Goal: Information Seeking & Learning: Learn about a topic

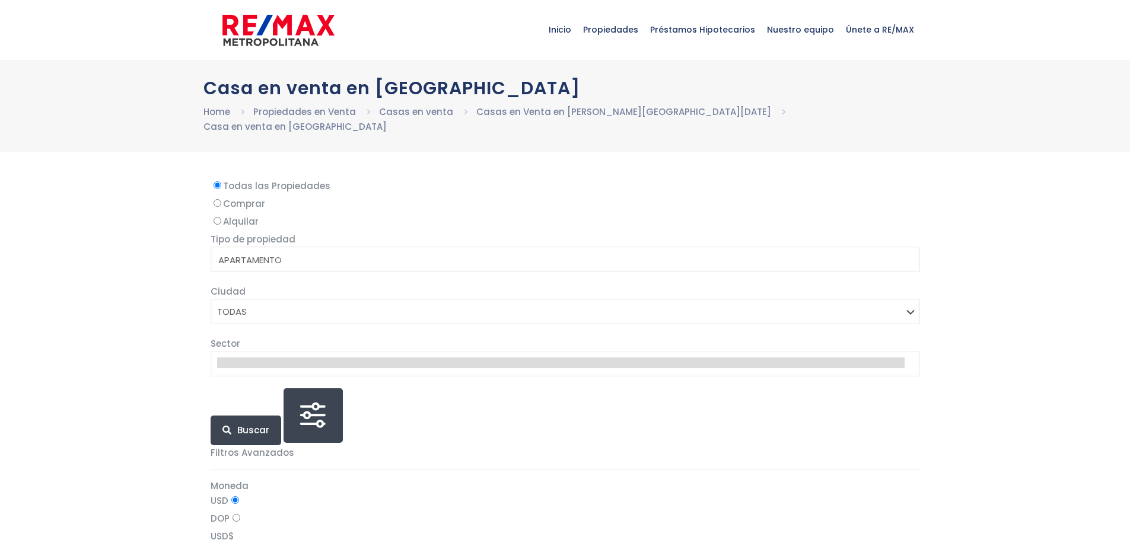
select select
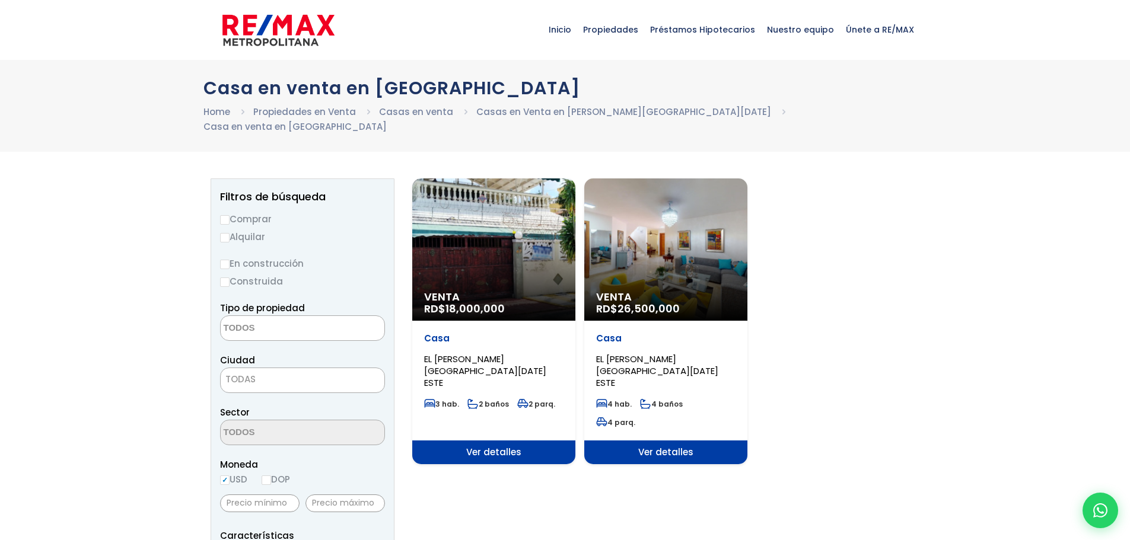
click at [495, 247] on div "Venta RD$ 18,000,000" at bounding box center [493, 250] width 163 height 142
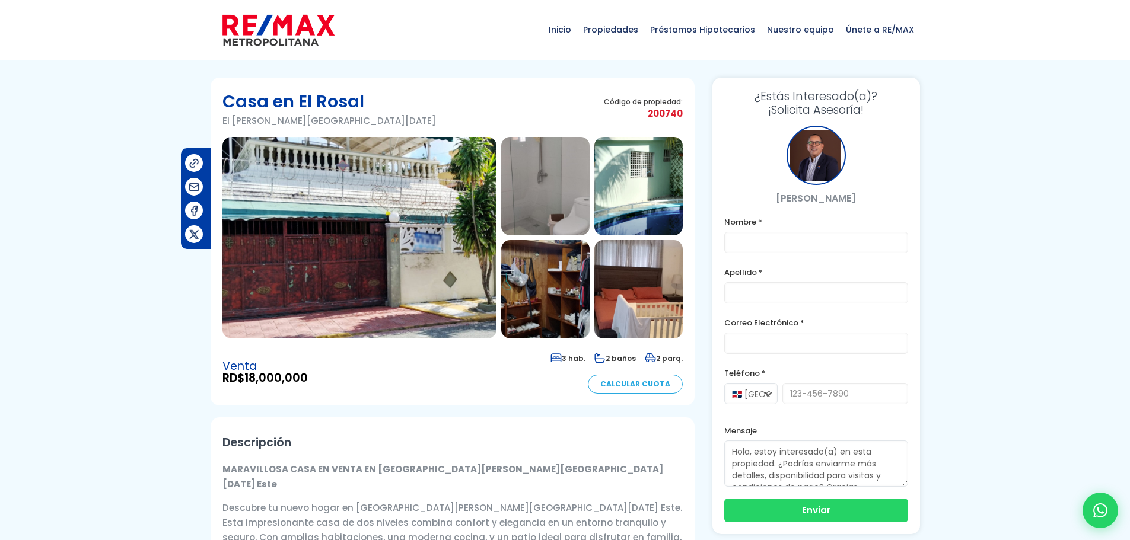
click at [417, 237] on img at bounding box center [359, 238] width 274 height 202
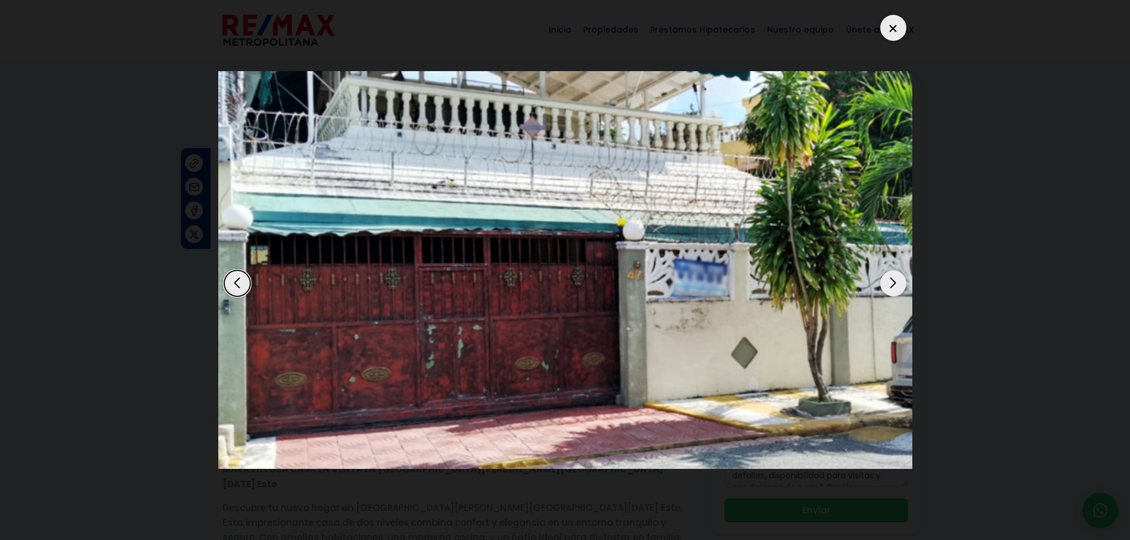
click at [898, 287] on div "Next slide" at bounding box center [893, 284] width 26 height 26
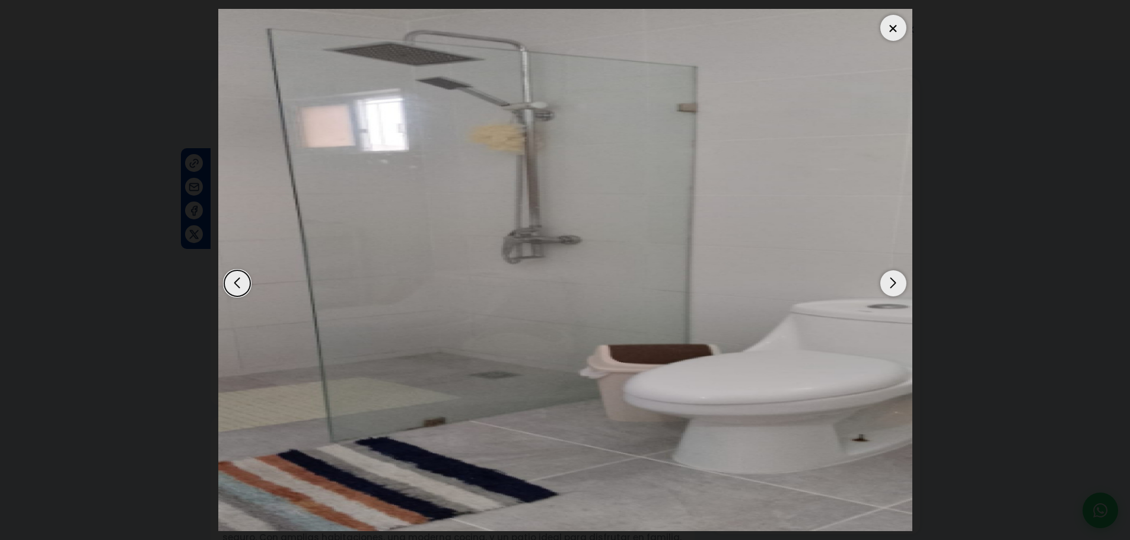
click at [898, 287] on div "Next slide" at bounding box center [893, 284] width 26 height 26
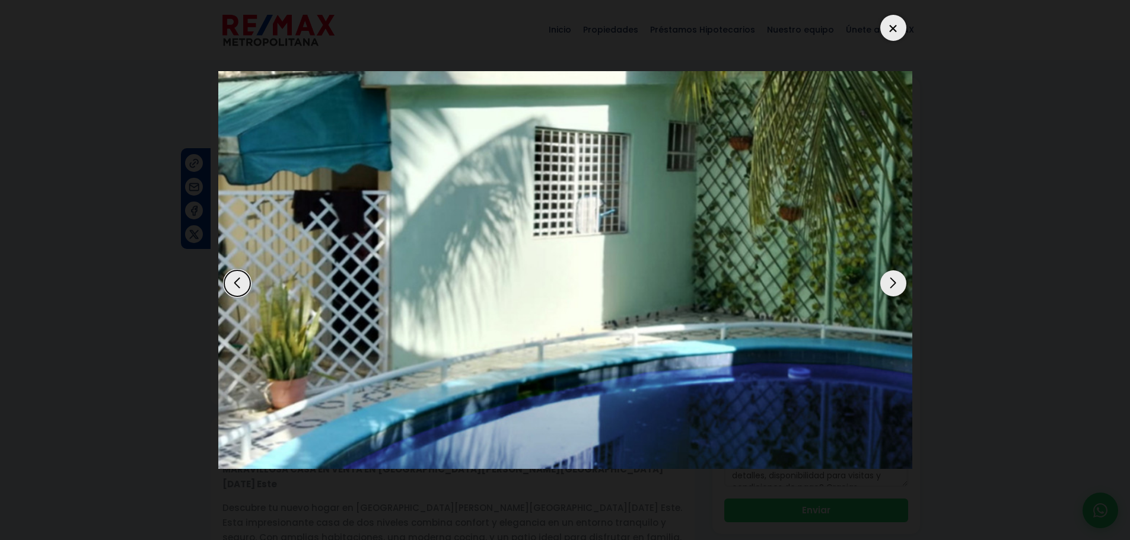
click at [898, 287] on div "Next slide" at bounding box center [893, 284] width 26 height 26
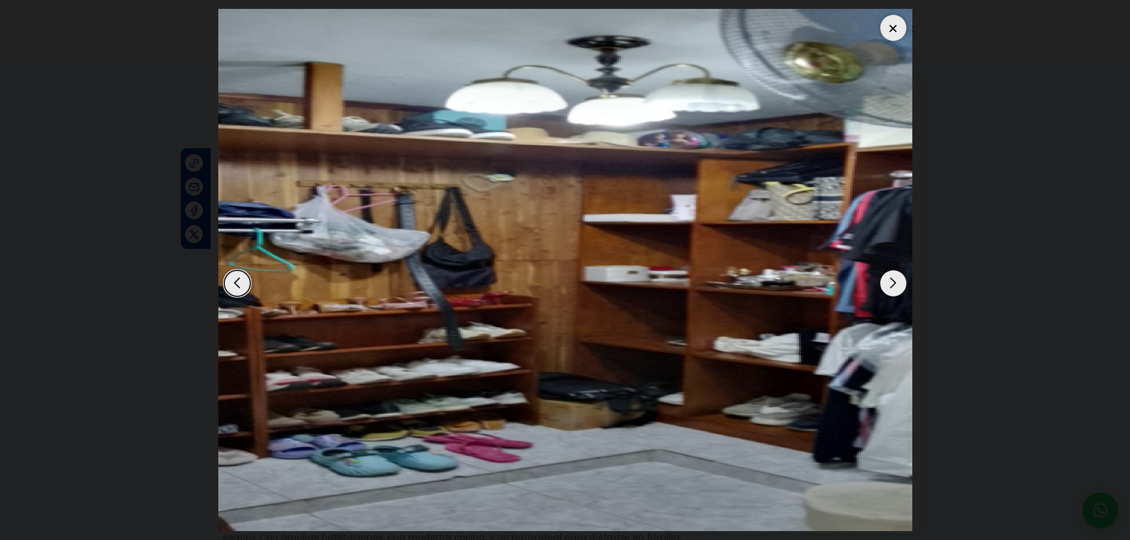
click at [898, 287] on div "Next slide" at bounding box center [893, 284] width 26 height 26
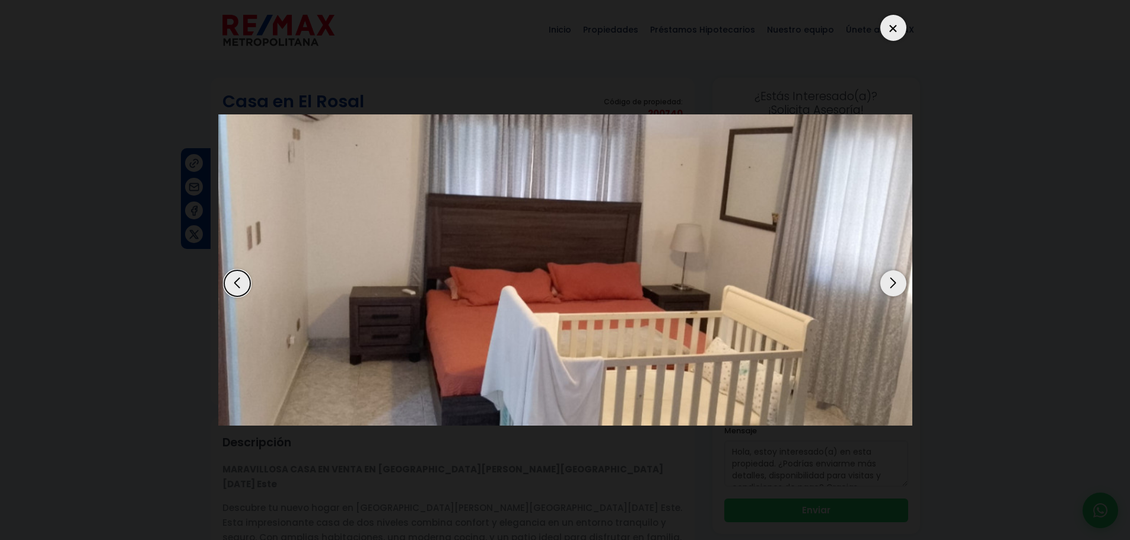
click at [898, 287] on div "Next slide" at bounding box center [893, 284] width 26 height 26
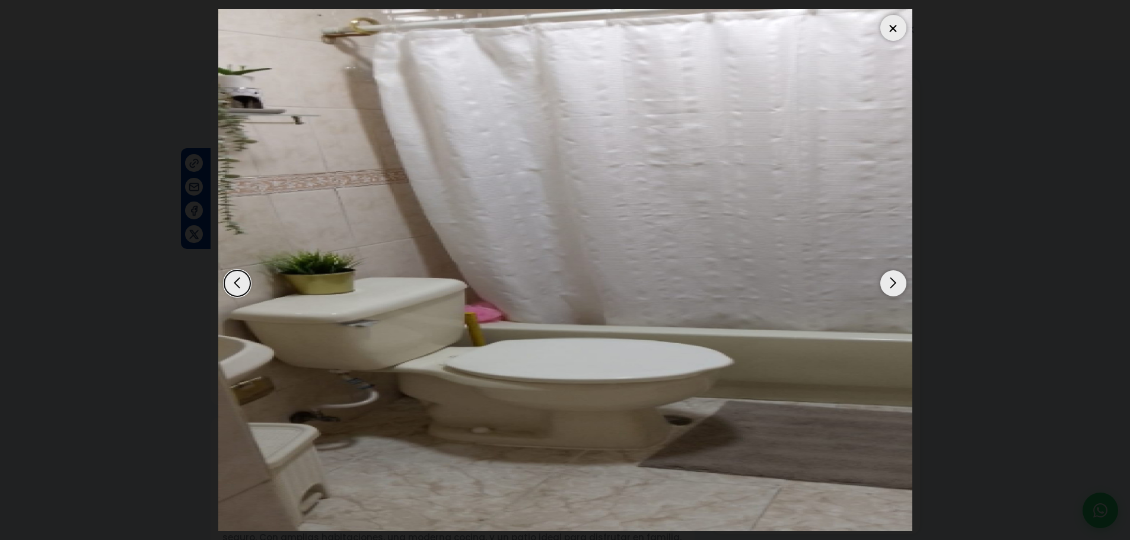
click at [898, 287] on div "Next slide" at bounding box center [893, 284] width 26 height 26
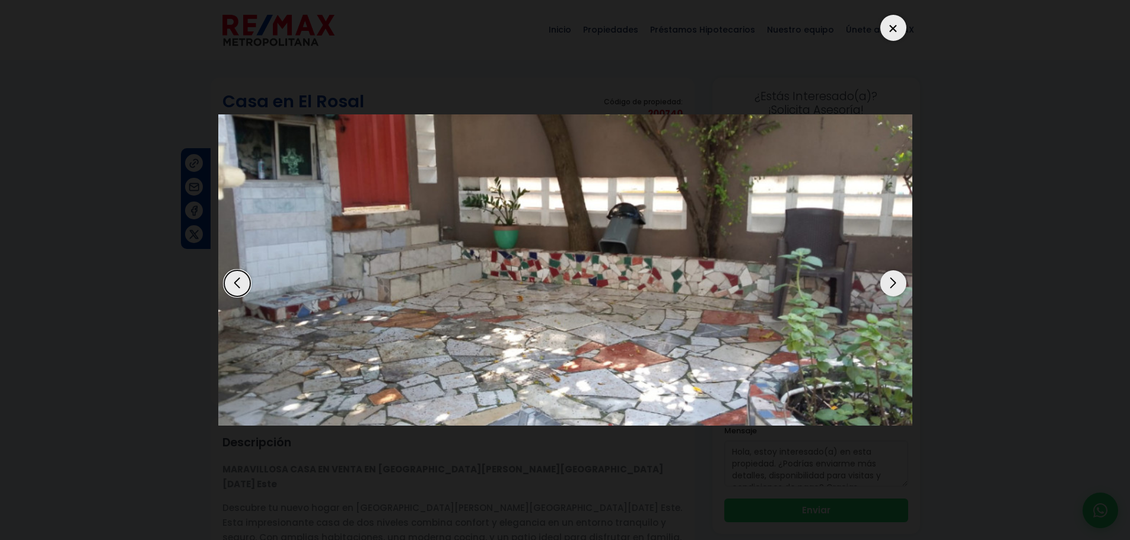
click at [898, 287] on div "Next slide" at bounding box center [893, 284] width 26 height 26
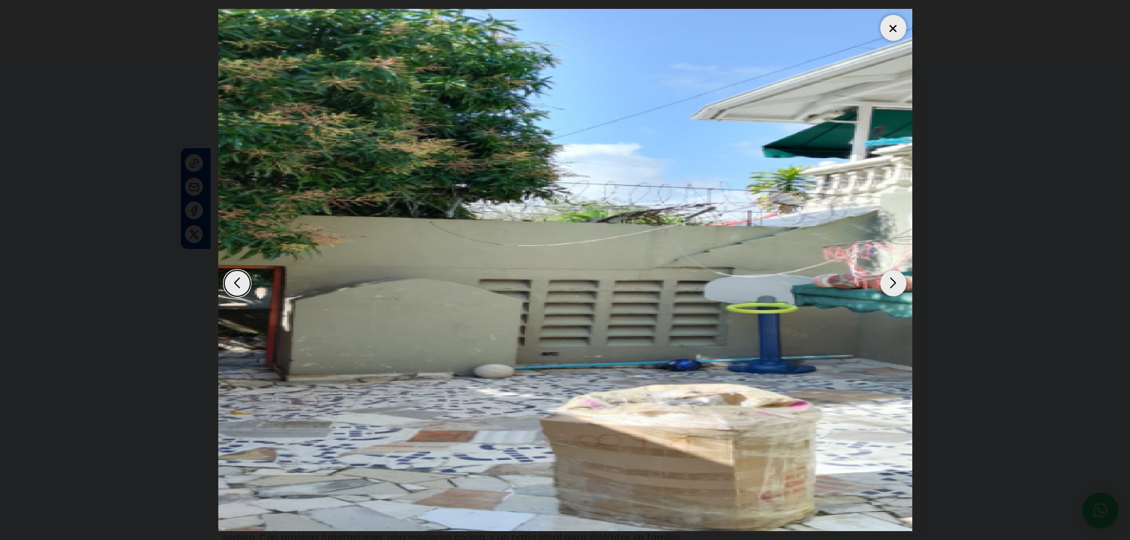
click at [898, 287] on div "Next slide" at bounding box center [893, 284] width 26 height 26
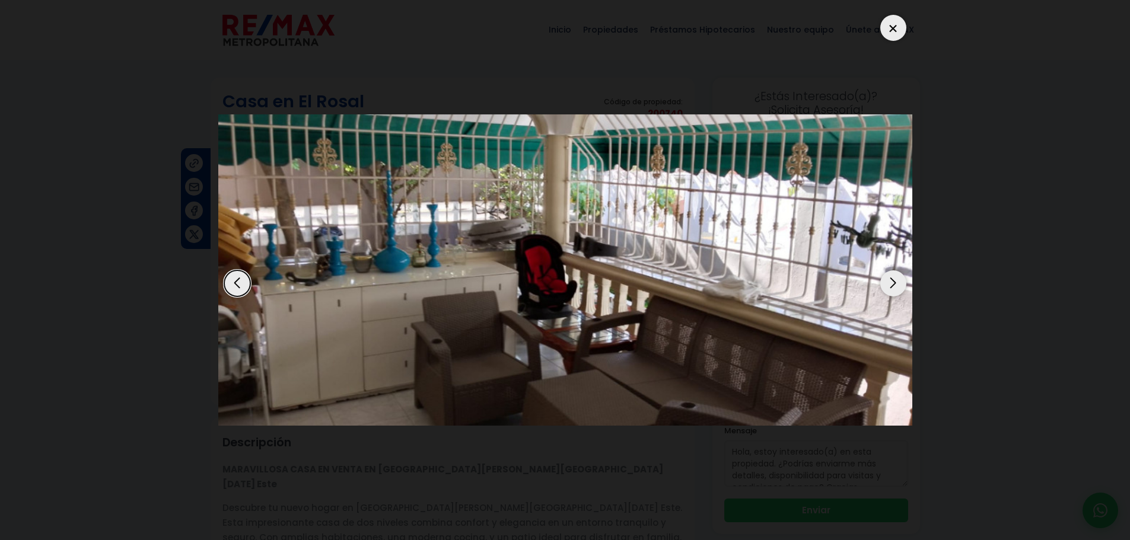
click at [898, 287] on div "Next slide" at bounding box center [893, 284] width 26 height 26
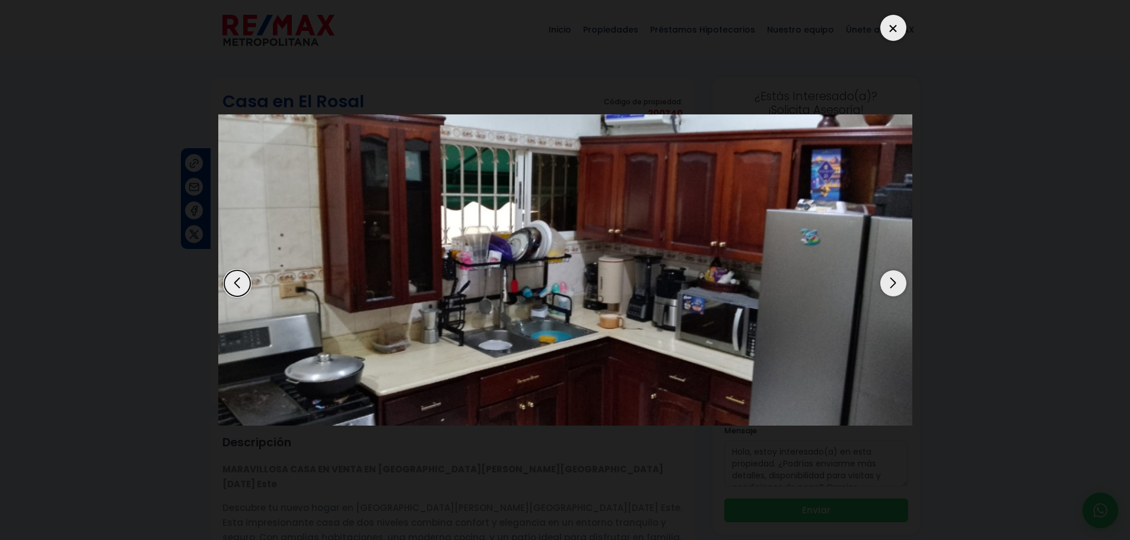
click at [898, 287] on div "Next slide" at bounding box center [893, 284] width 26 height 26
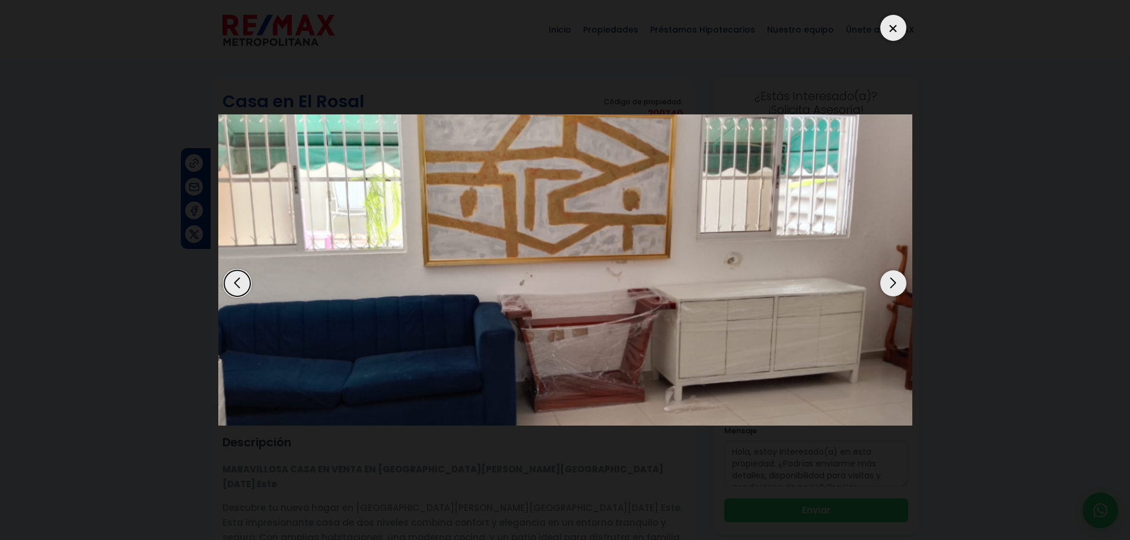
click at [898, 287] on div "Next slide" at bounding box center [893, 284] width 26 height 26
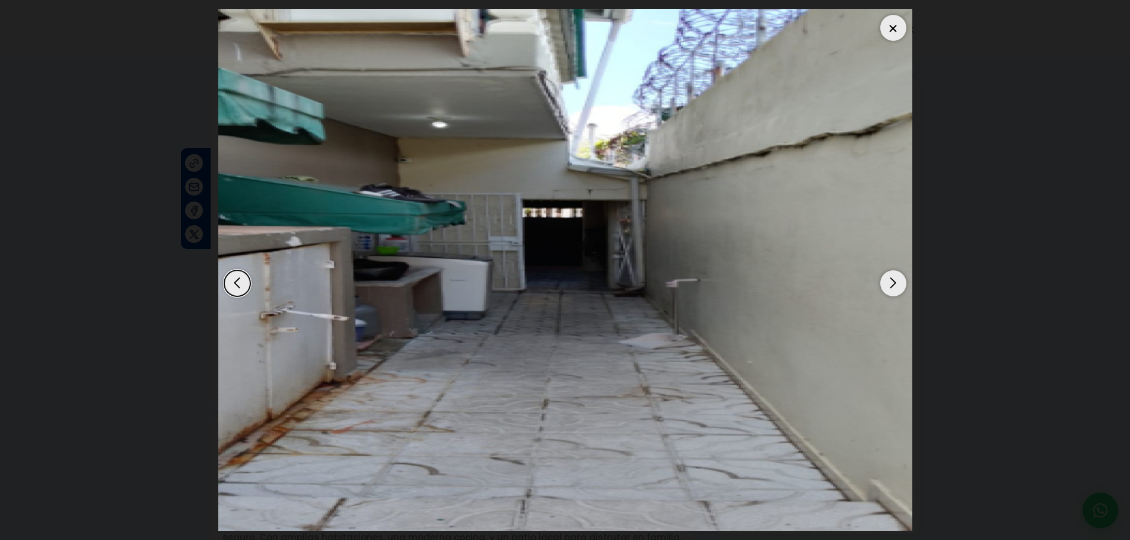
click at [898, 287] on div "Next slide" at bounding box center [893, 284] width 26 height 26
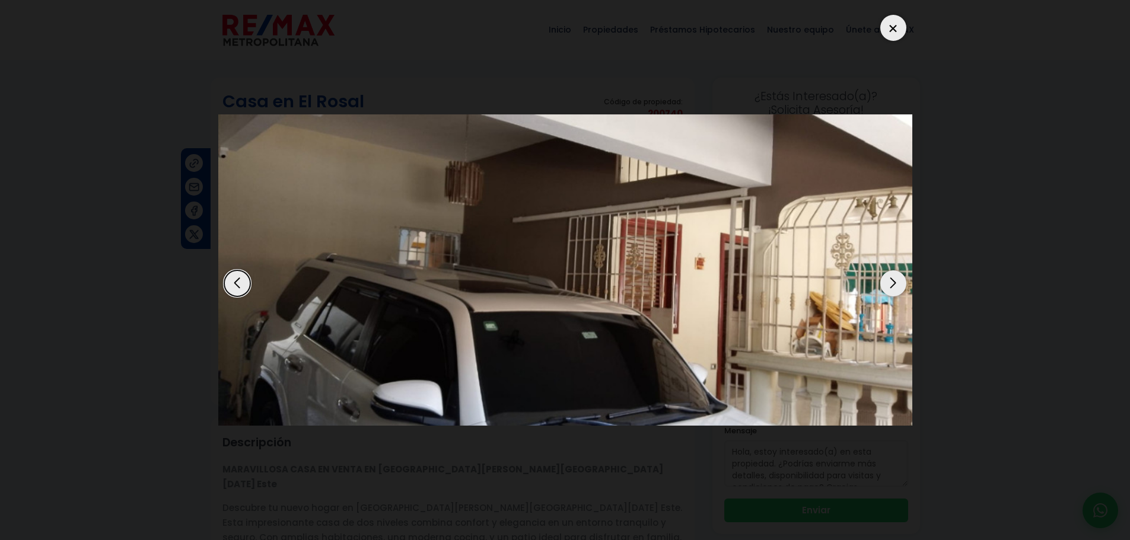
click at [898, 287] on div "Next slide" at bounding box center [893, 284] width 26 height 26
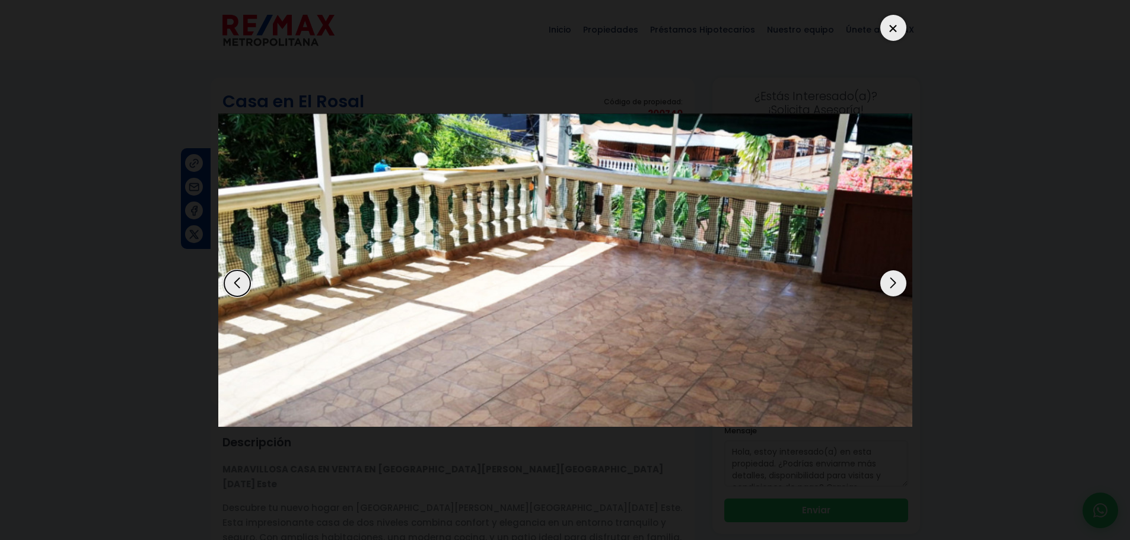
click at [895, 36] on div at bounding box center [893, 28] width 26 height 26
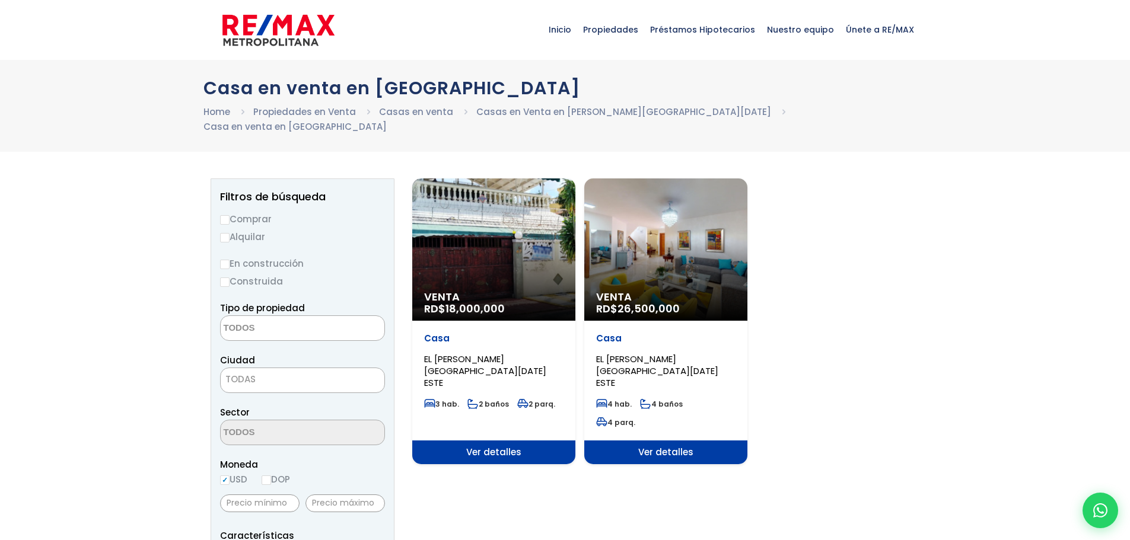
select select
